Goal: Task Accomplishment & Management: Use online tool/utility

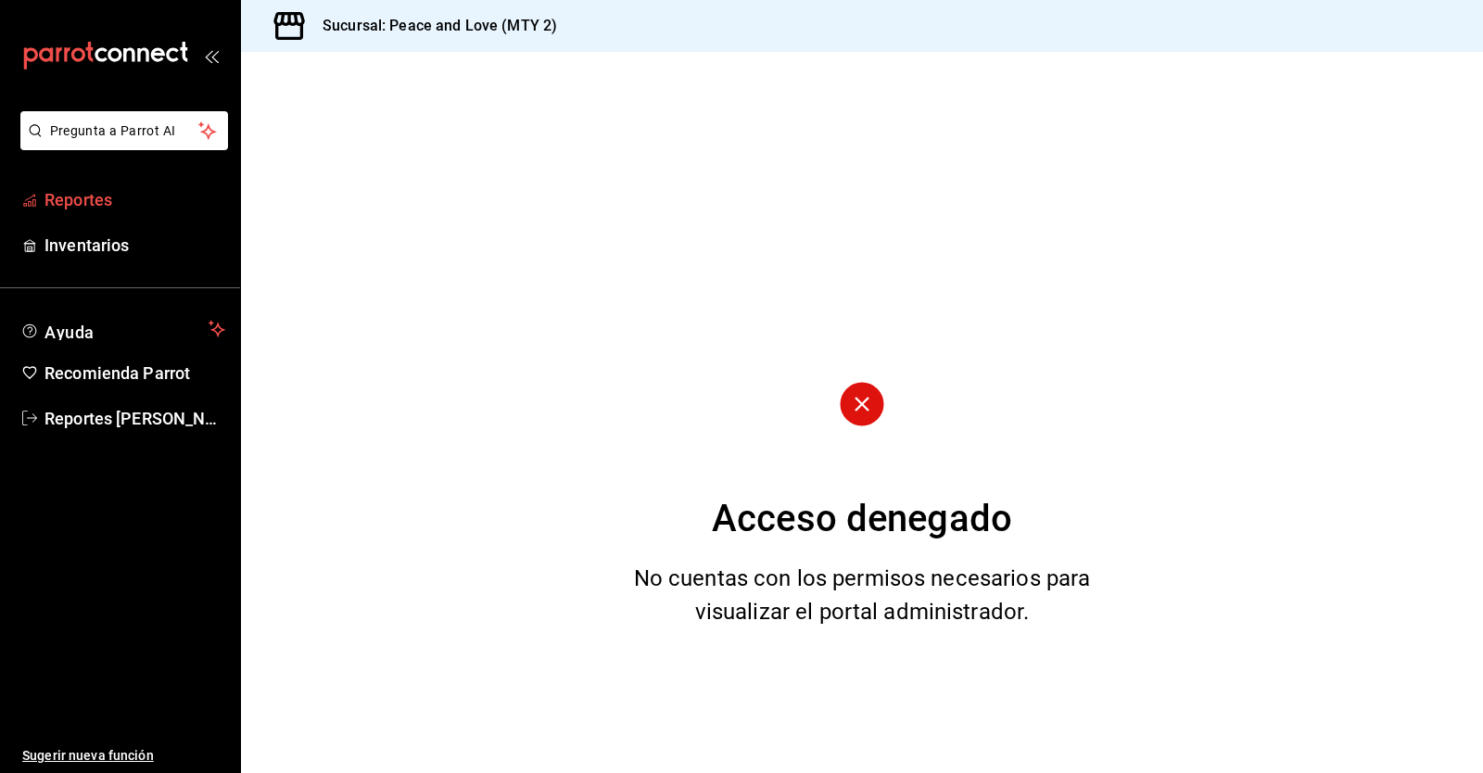
click at [95, 194] on span "Reportes" at bounding box center [135, 199] width 181 height 25
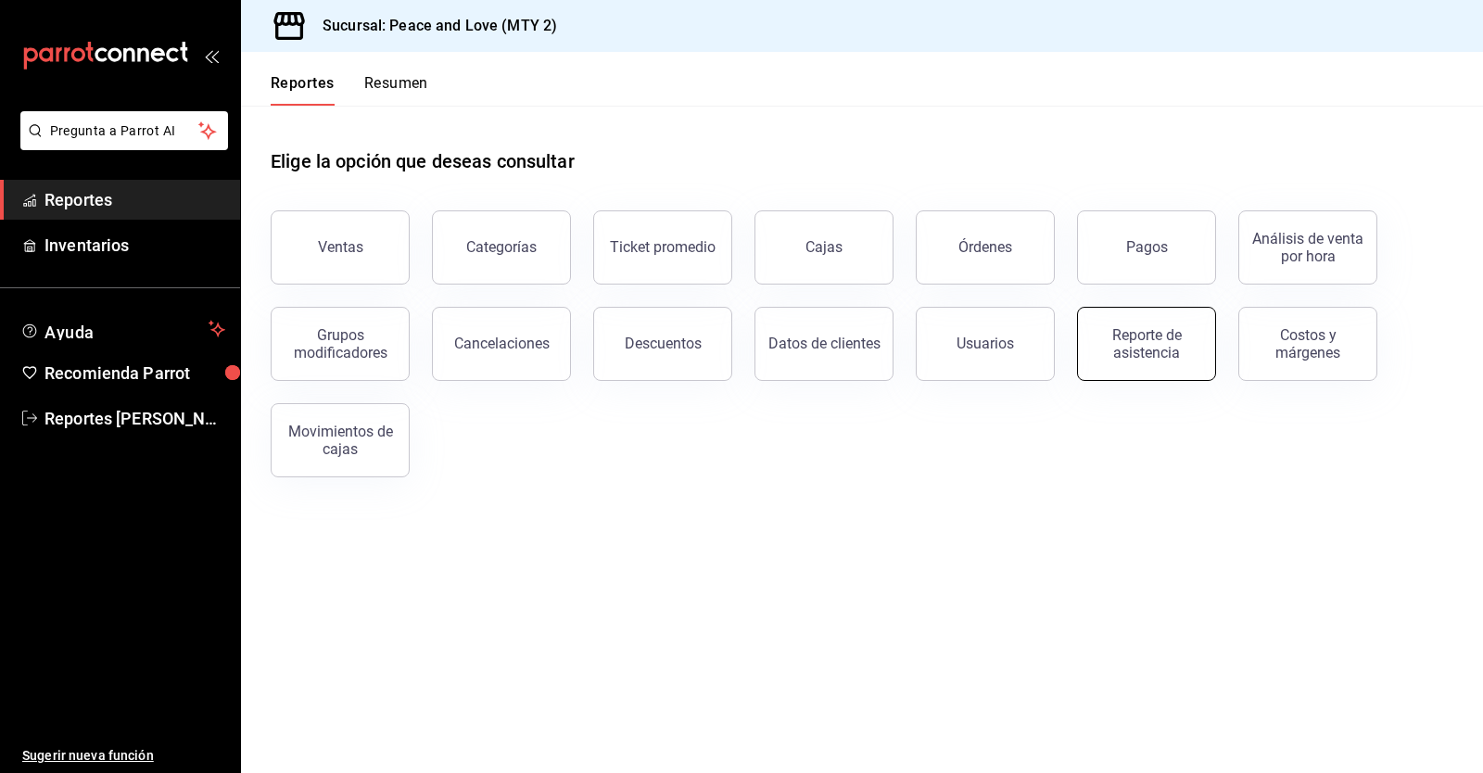
click at [1204, 354] on button "Reporte de asistencia" at bounding box center [1146, 344] width 139 height 74
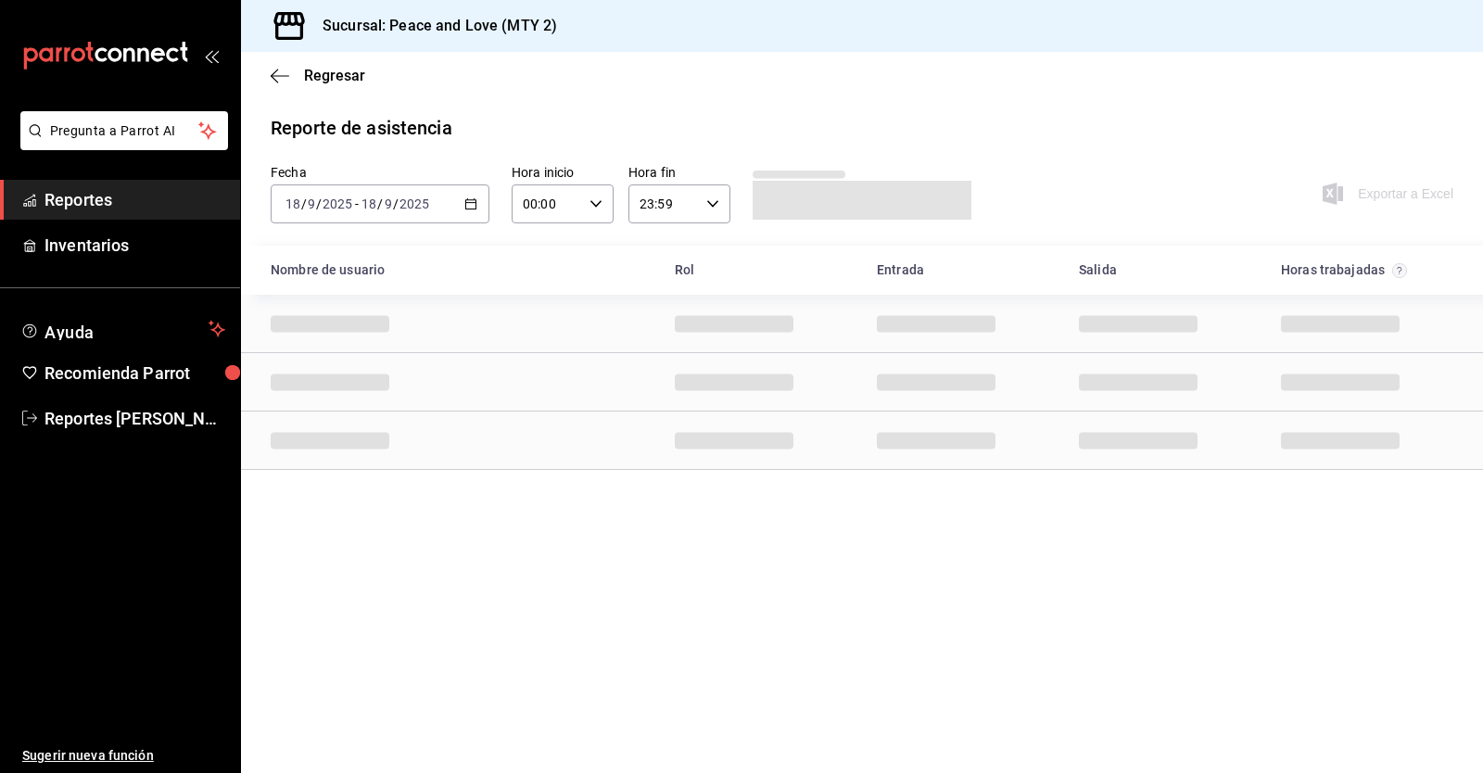
click at [324, 202] on input "2025" at bounding box center [338, 204] width 32 height 15
click at [334, 300] on span "Ayer" at bounding box center [358, 301] width 144 height 19
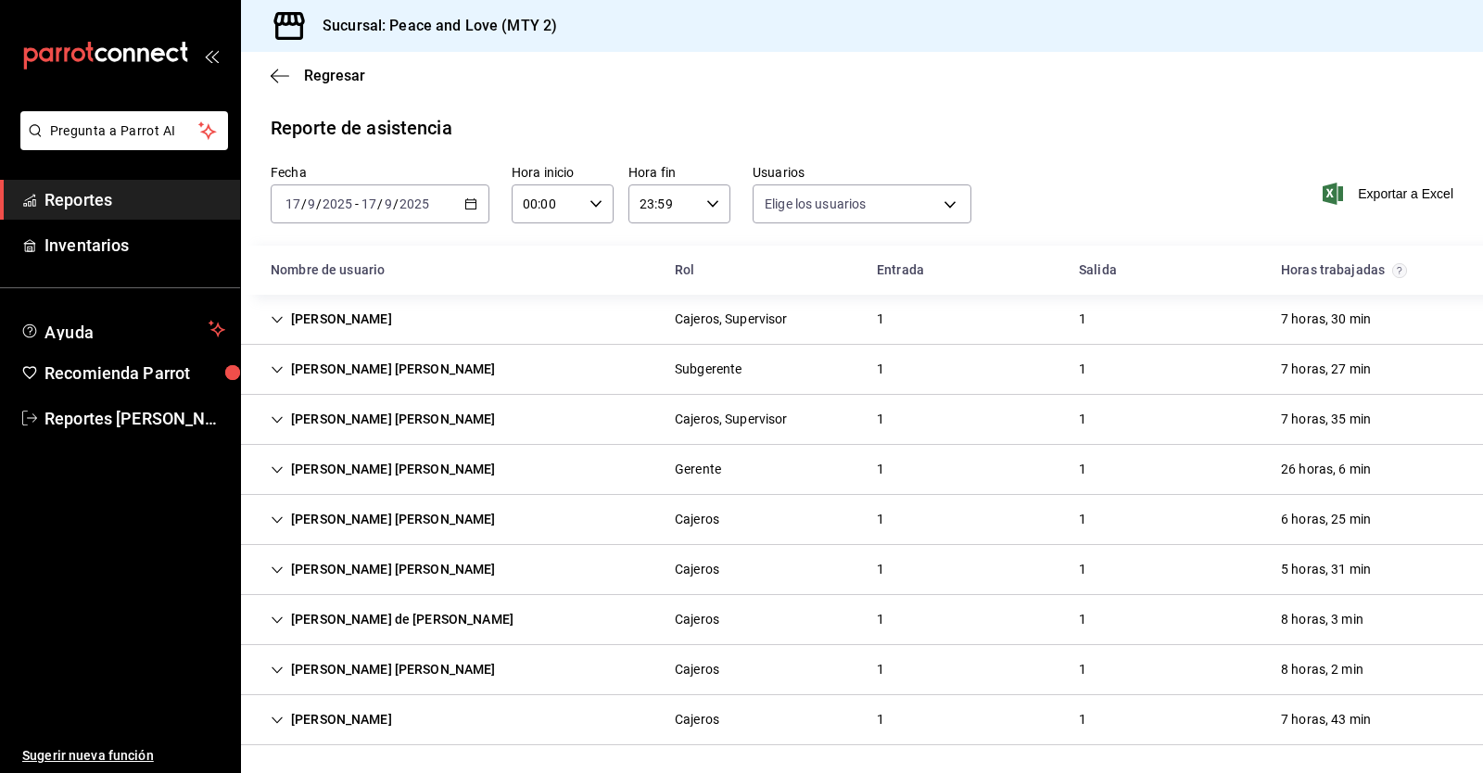
type input "df716115-a66c-409e-928d-ee082c8a1897,7ad74d14-eb0f-4077-9c12-ec4012b952b2,6a0dd…"
click at [371, 187] on div "[DATE] [DATE] - [DATE] [DATE]" at bounding box center [380, 204] width 219 height 39
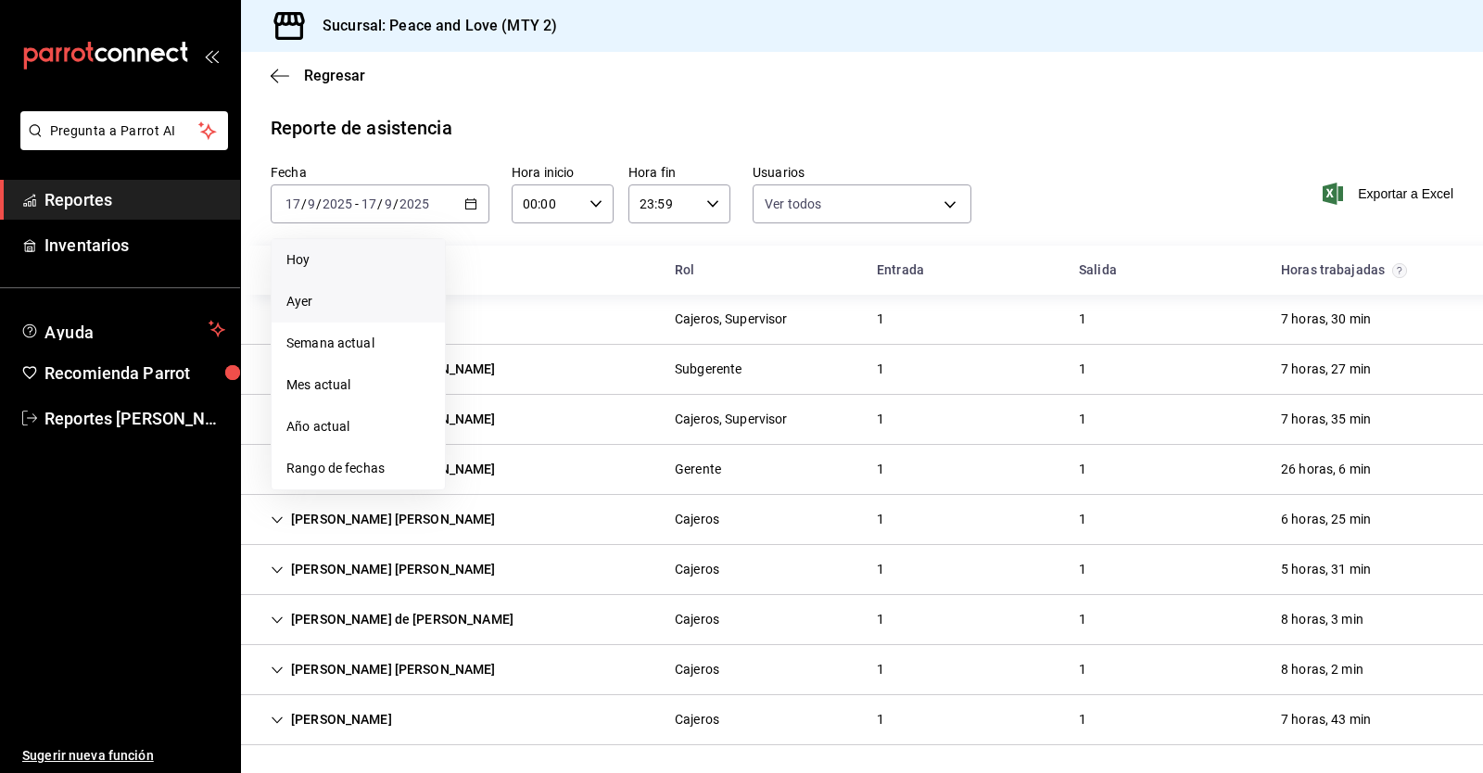
click at [350, 266] on span "Hoy" at bounding box center [358, 259] width 144 height 19
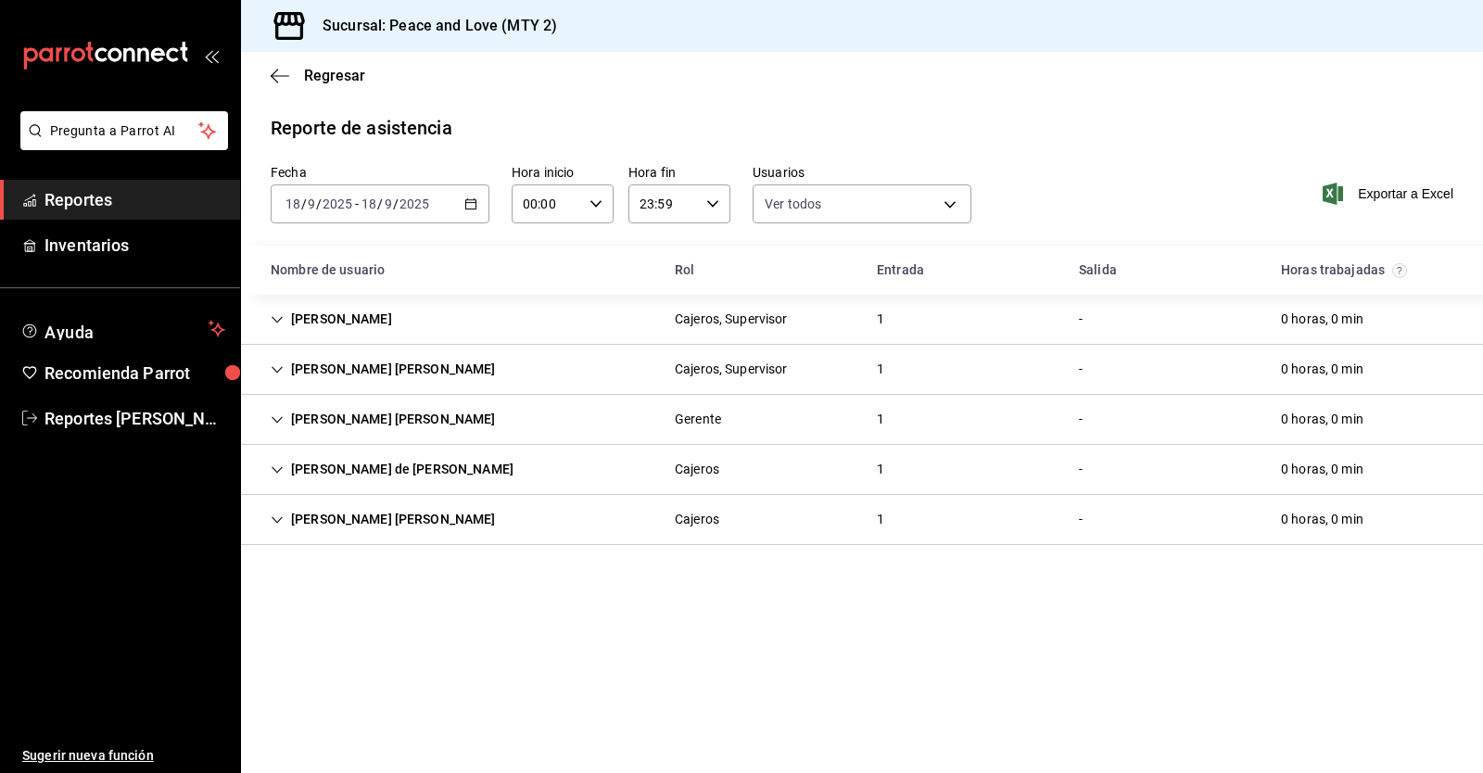
click at [359, 334] on div "[PERSON_NAME]" at bounding box center [331, 319] width 151 height 34
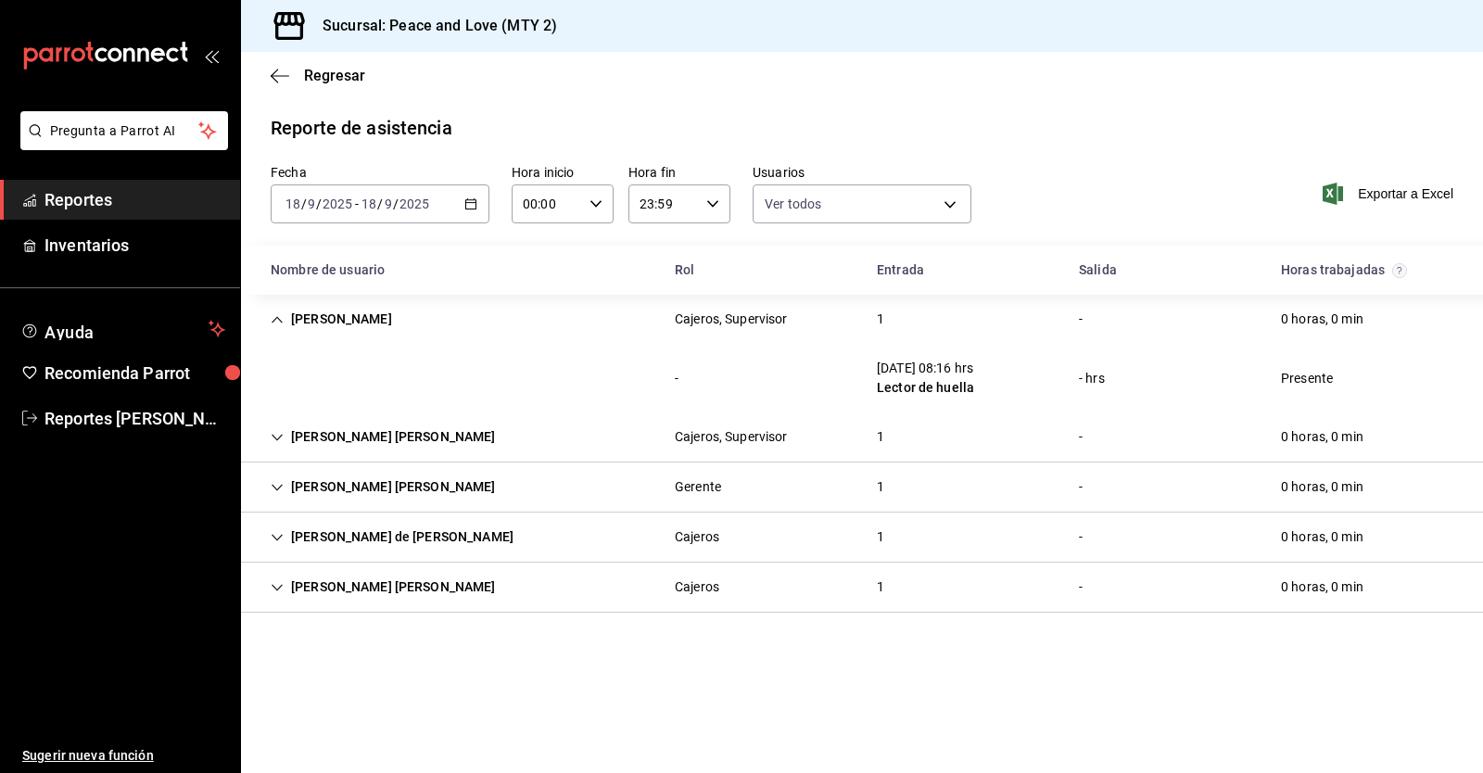
click at [351, 319] on div "[PERSON_NAME]" at bounding box center [331, 319] width 151 height 34
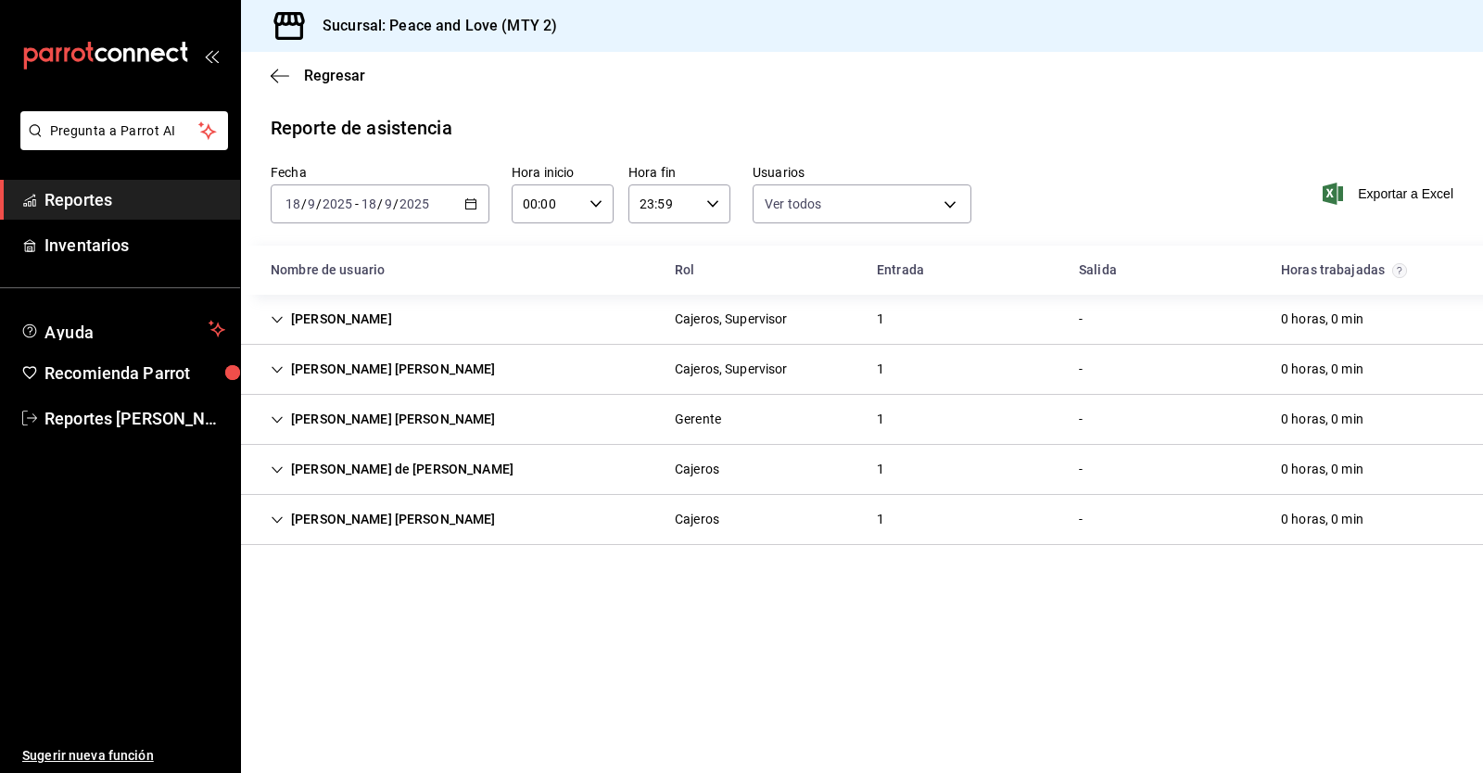
click at [346, 474] on div "[PERSON_NAME] de [PERSON_NAME]" at bounding box center [392, 469] width 273 height 34
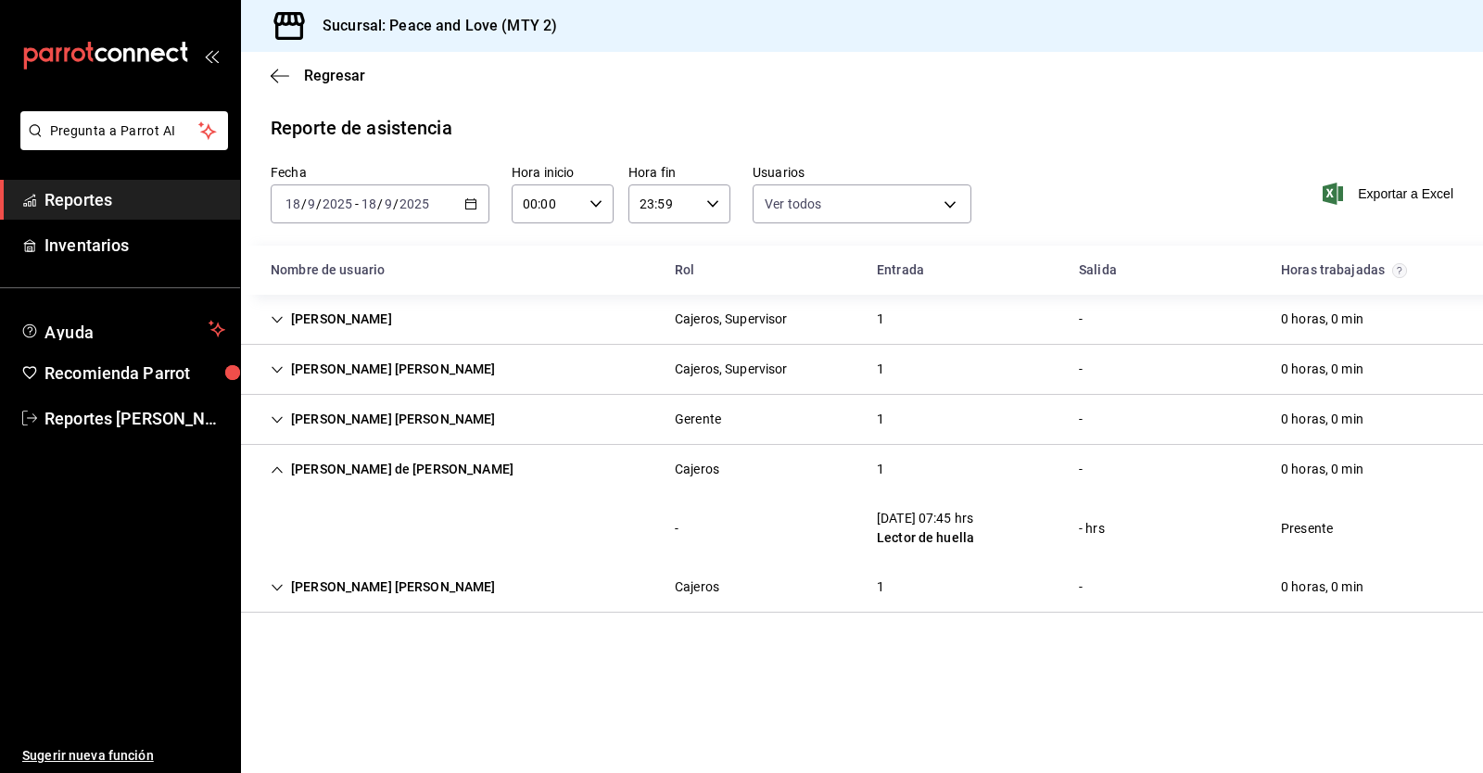
click at [346, 474] on div "[PERSON_NAME] de [PERSON_NAME]" at bounding box center [392, 469] width 273 height 34
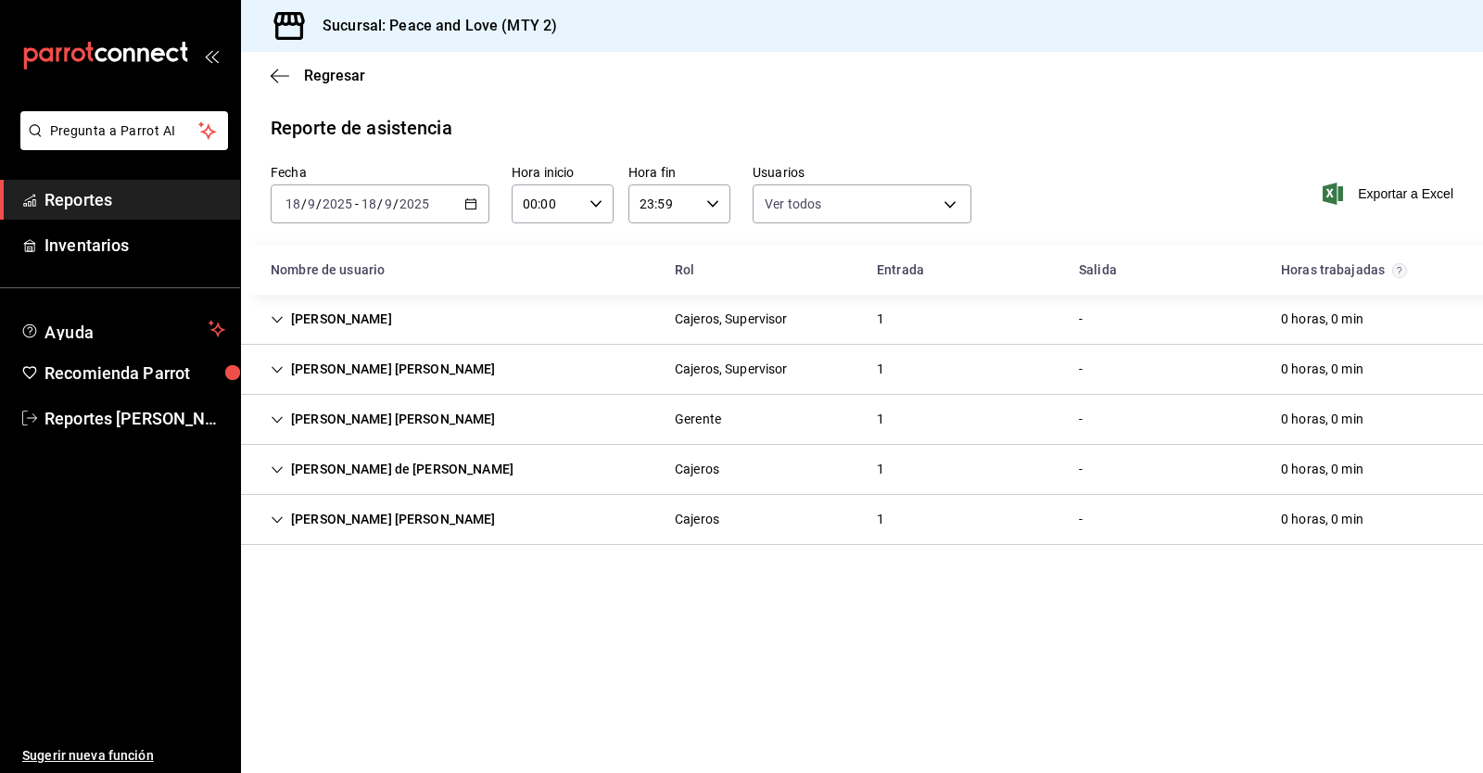
click at [361, 532] on div "[PERSON_NAME] [PERSON_NAME]" at bounding box center [383, 520] width 255 height 34
click at [352, 419] on div "[PERSON_NAME] [PERSON_NAME]" at bounding box center [383, 419] width 255 height 34
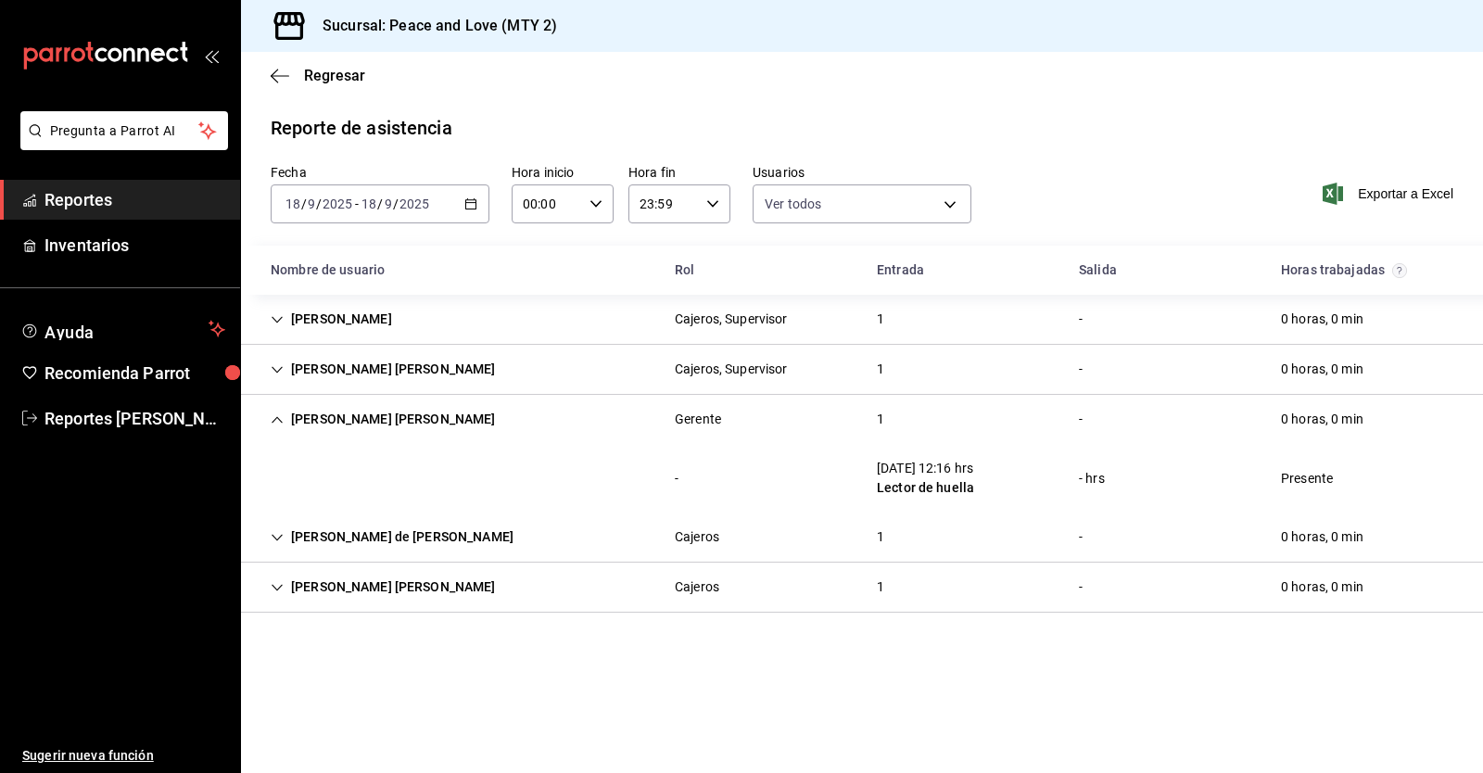
click at [352, 419] on div "[PERSON_NAME] [PERSON_NAME]" at bounding box center [383, 419] width 255 height 34
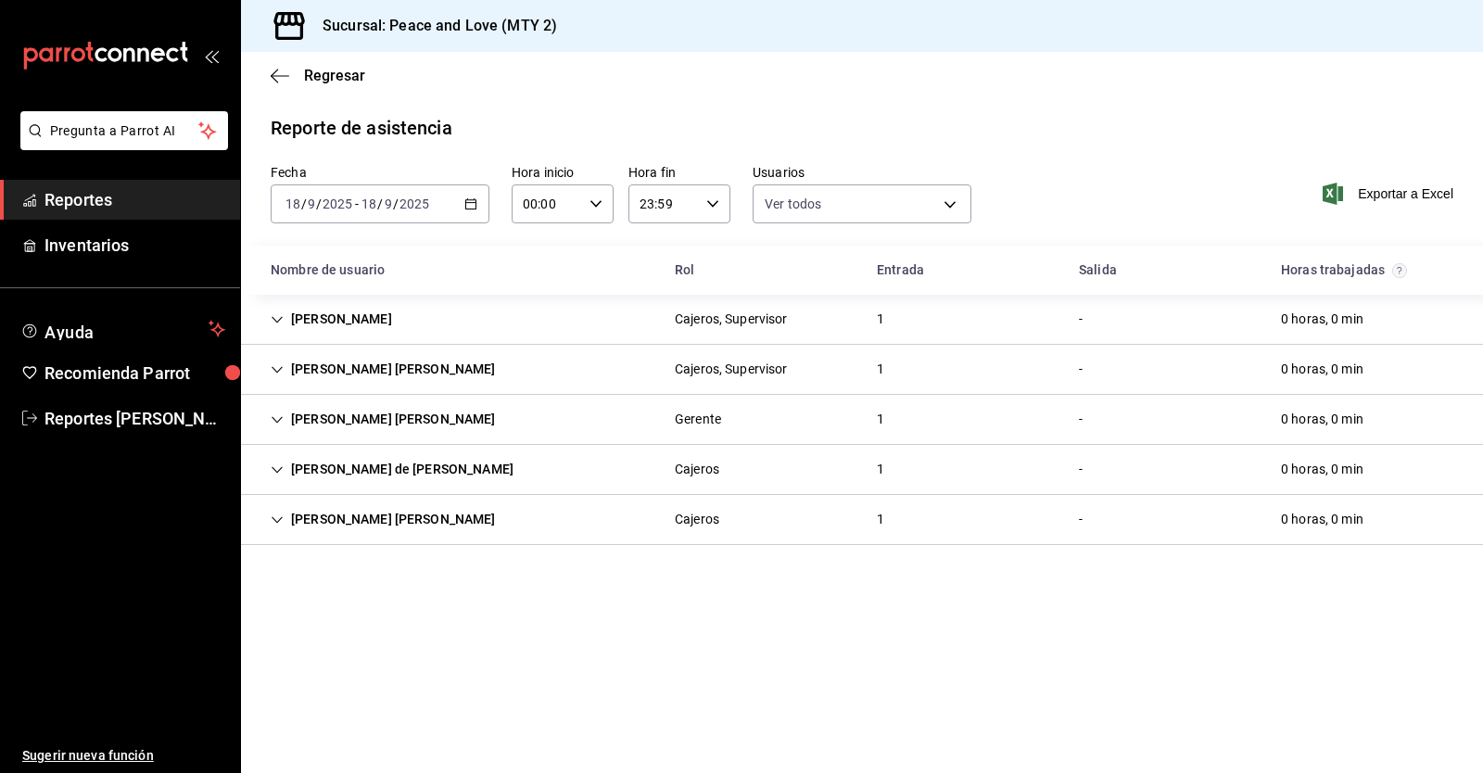
click at [364, 368] on div "[PERSON_NAME] [PERSON_NAME]" at bounding box center [383, 369] width 255 height 34
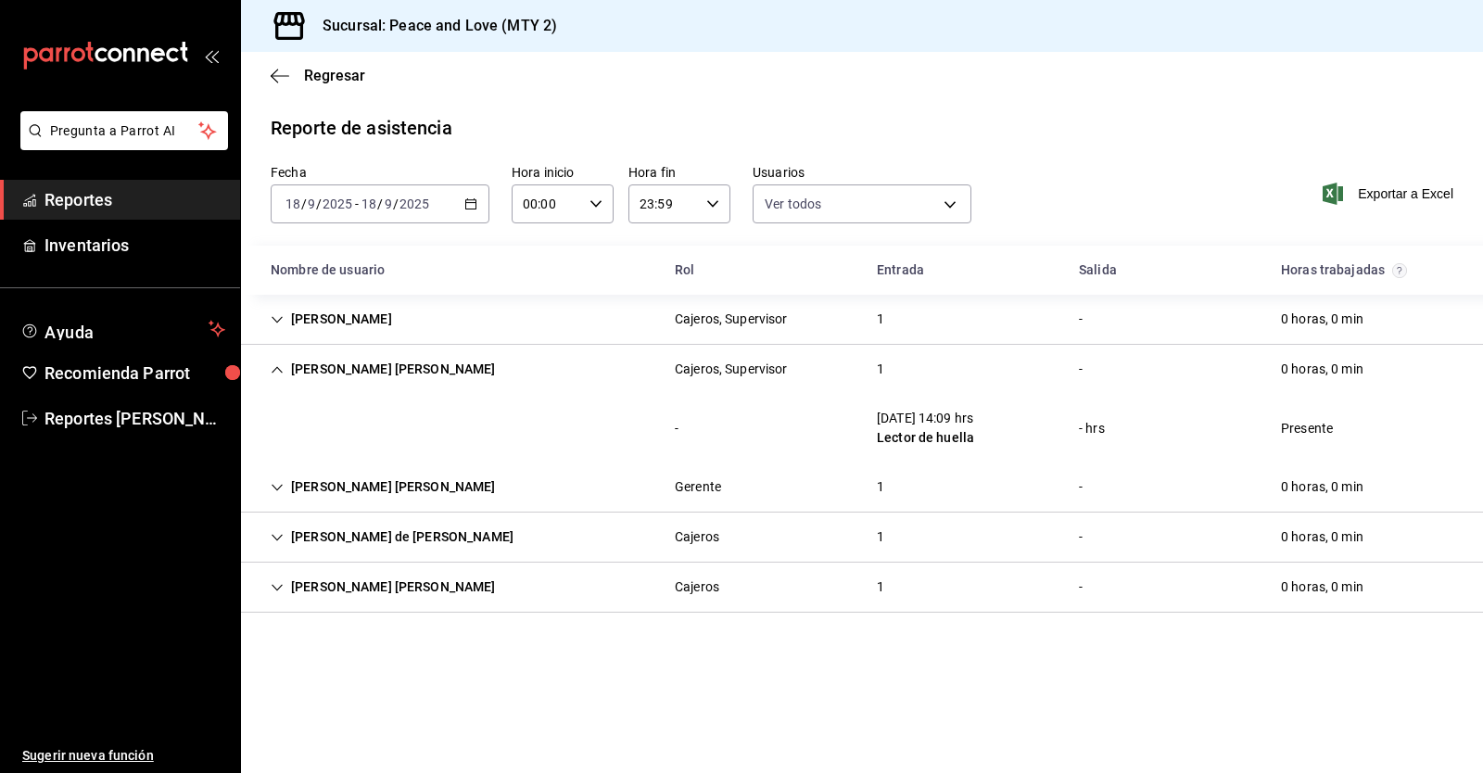
click at [364, 368] on div "[PERSON_NAME] [PERSON_NAME]" at bounding box center [383, 369] width 255 height 34
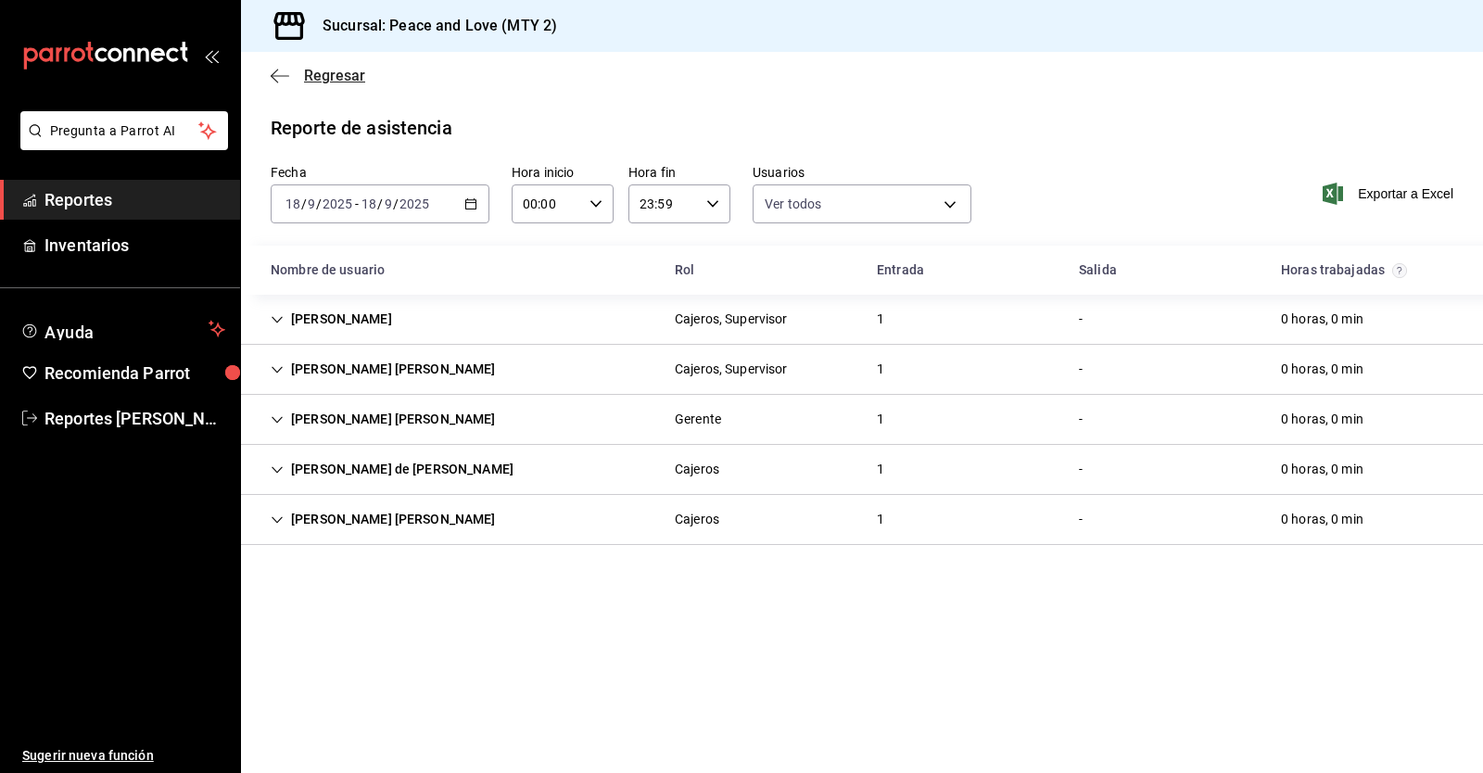
click at [283, 75] on icon "button" at bounding box center [280, 75] width 19 height 1
